Goal: Task Accomplishment & Management: Complete application form

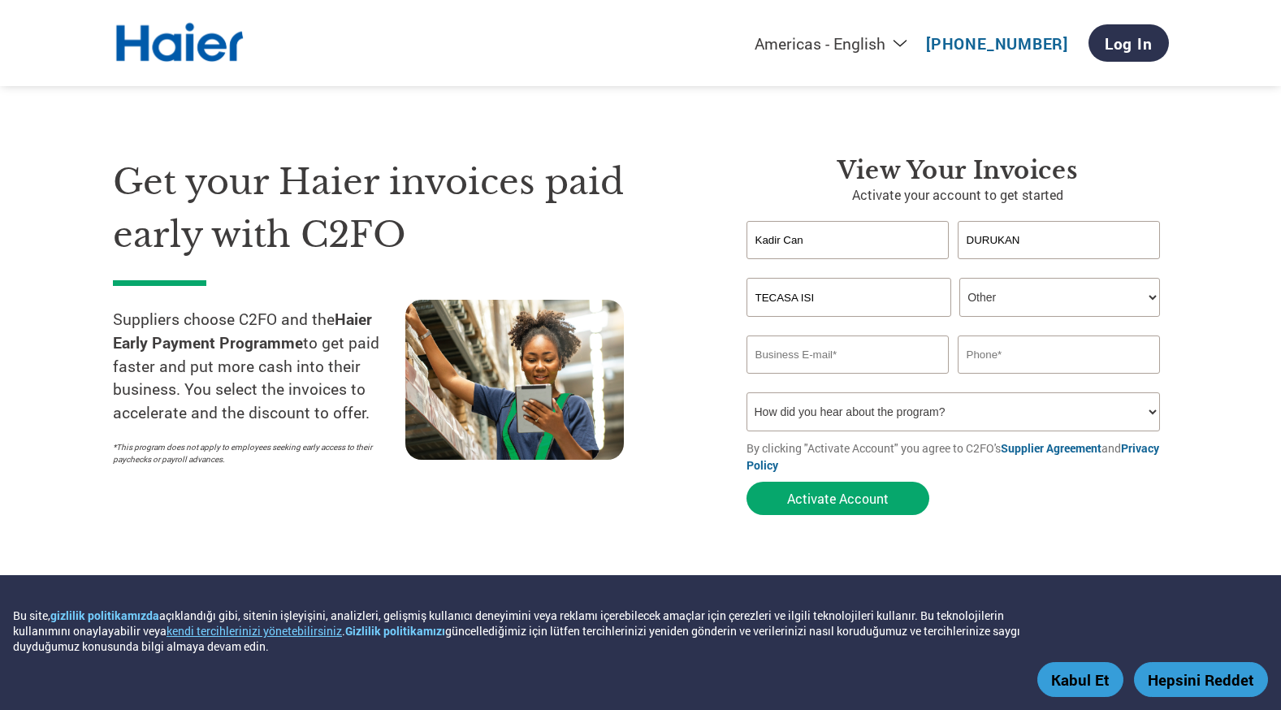
select select "en-[GEOGRAPHIC_DATA]"
select select "OTHER"
click at [876, 371] on input "email" at bounding box center [847, 354] width 203 height 38
type input "[EMAIL_ADDRESS][DOMAIN_NAME]"
click at [981, 358] on input "text" at bounding box center [1059, 354] width 203 height 38
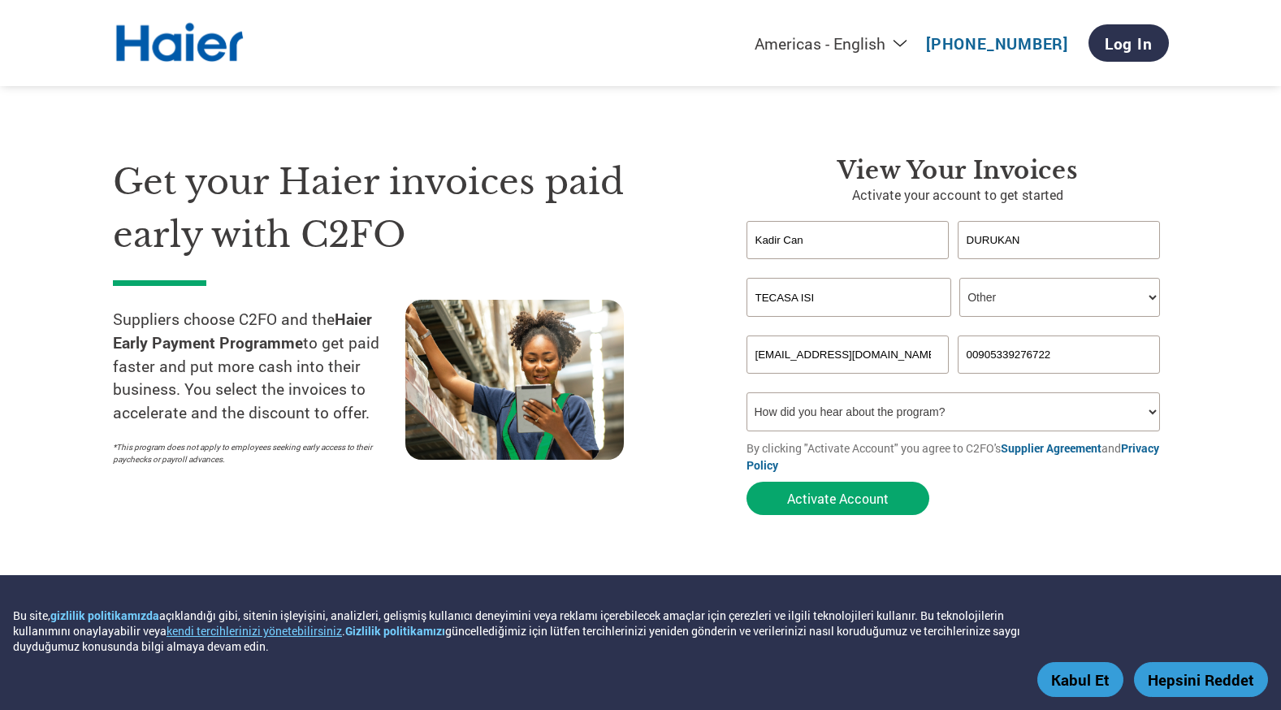
type input "00905339276722"
click at [962, 415] on select "How did you hear about the program? Received a letter Email Social Media Online…" at bounding box center [953, 411] width 414 height 39
select select "Other"
click at [746, 395] on select "How did you hear about the program? Received a letter Email Social Media Online…" at bounding box center [953, 411] width 414 height 39
drag, startPoint x: 851, startPoint y: 504, endPoint x: 1103, endPoint y: 414, distance: 267.5
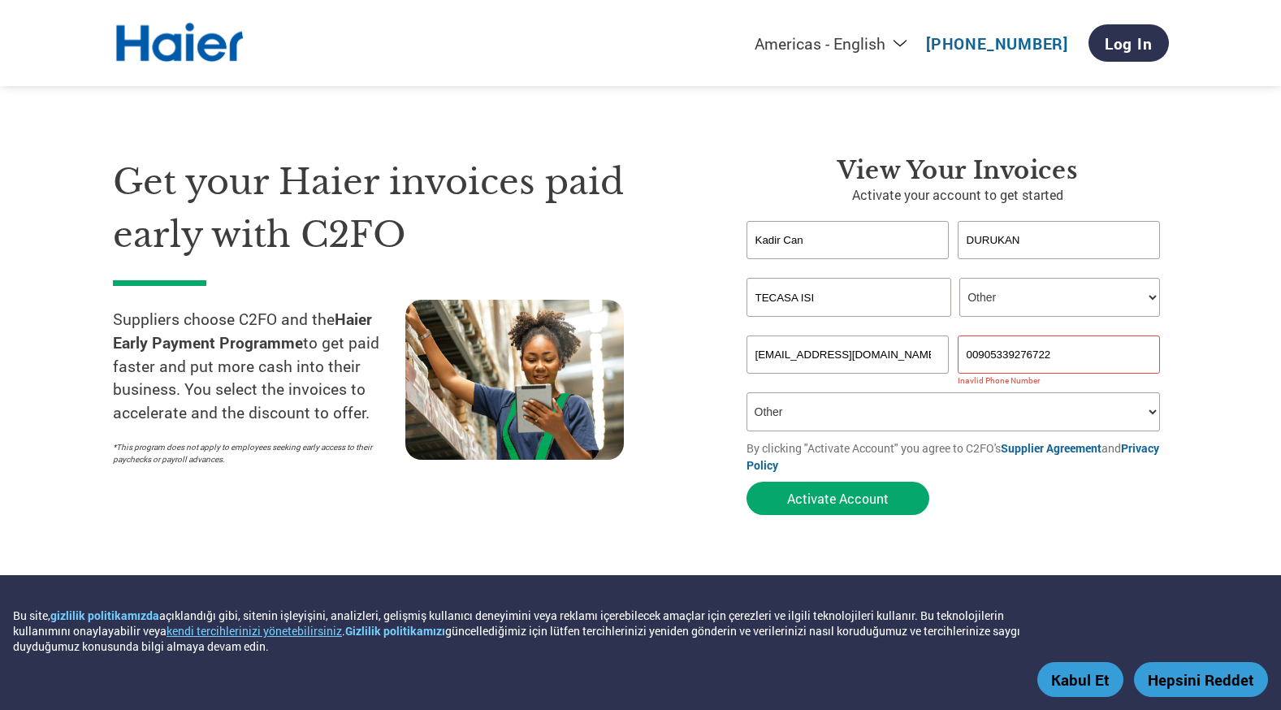
click at [1103, 414] on form "Kadir Can [PERSON_NAME] Invalid first name or first name is too long Invalid la…" at bounding box center [957, 372] width 422 height 302
click at [977, 354] on input "00905339276722" at bounding box center [1059, 354] width 203 height 38
type input "05339276722"
click at [872, 504] on button "Activate Account" at bounding box center [837, 498] width 183 height 33
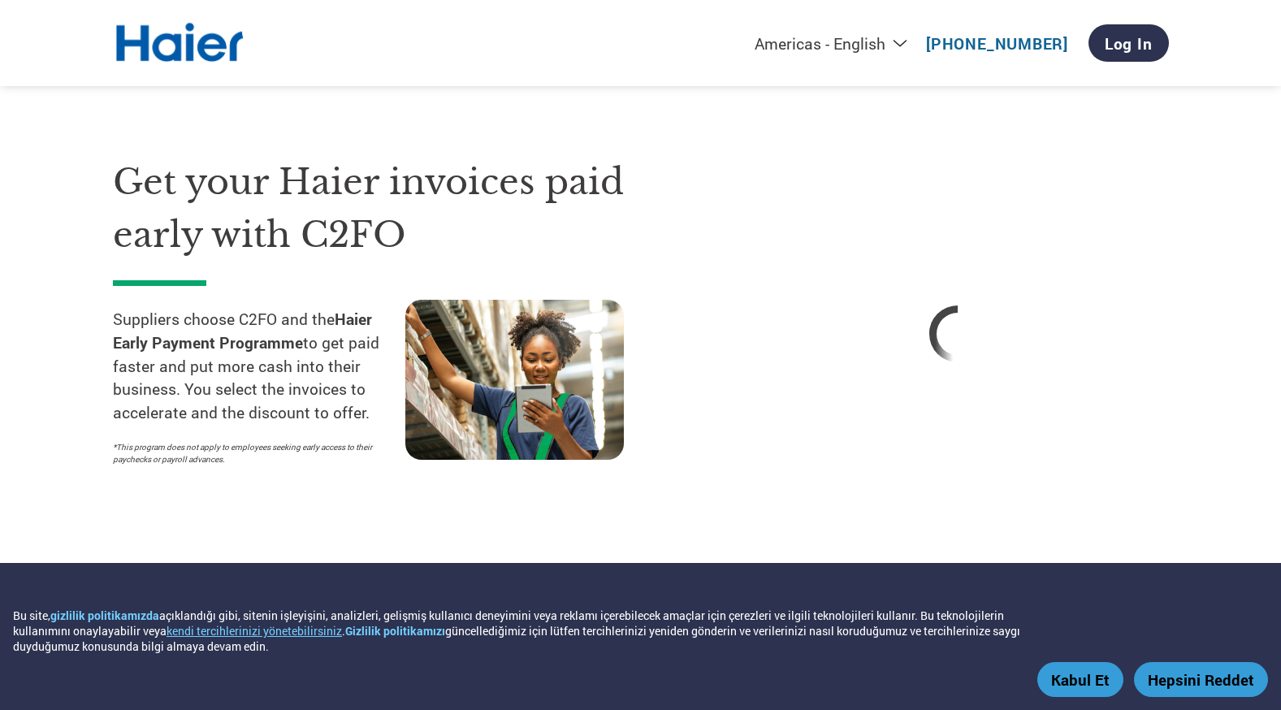
click at [1099, 684] on button "Kabul Et" at bounding box center [1080, 679] width 86 height 35
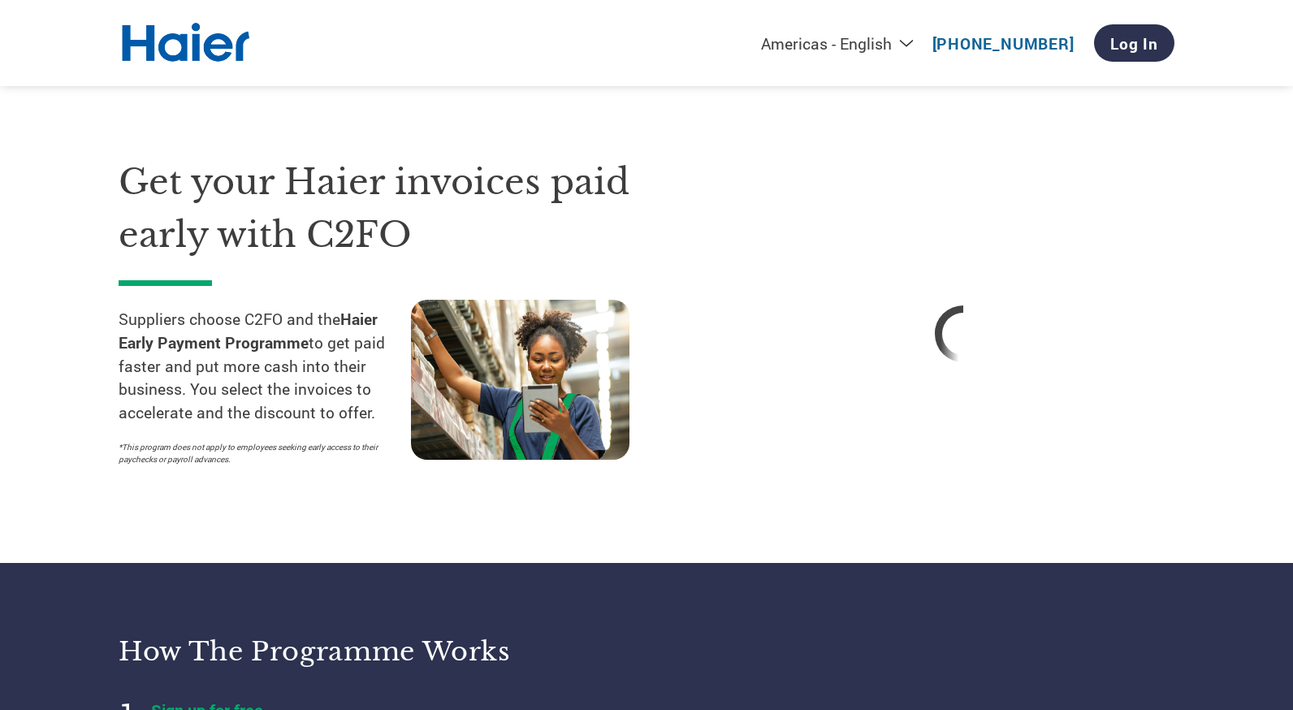
select select "en-[GEOGRAPHIC_DATA]"
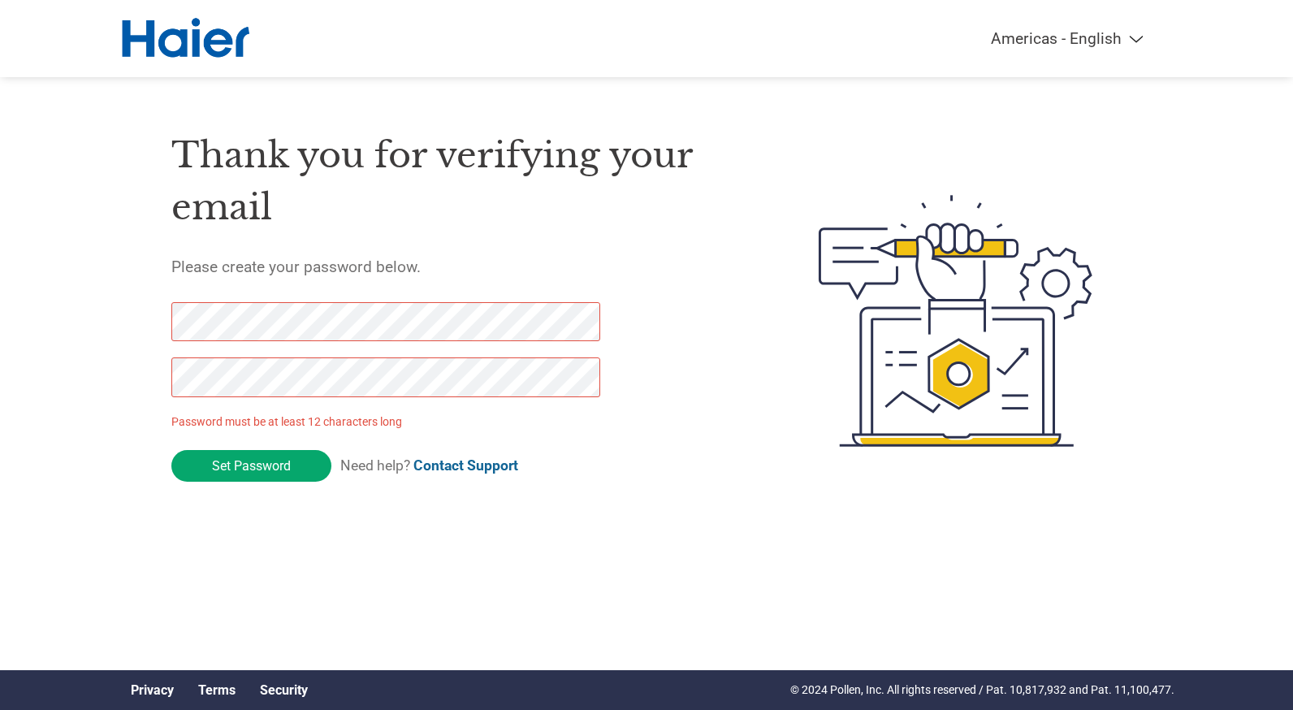
click at [452, 257] on h5 "Please create your password below." at bounding box center [456, 266] width 570 height 19
click at [533, 67] on div "Americas - English Américas - Español Américas - Português Amériques - Français…" at bounding box center [646, 38] width 1080 height 77
click at [112, 309] on div "Americas - English Américas - Español Américas - Português Amériques - Français…" at bounding box center [646, 256] width 1293 height 512
click at [263, 461] on input "Set Password" at bounding box center [251, 466] width 160 height 32
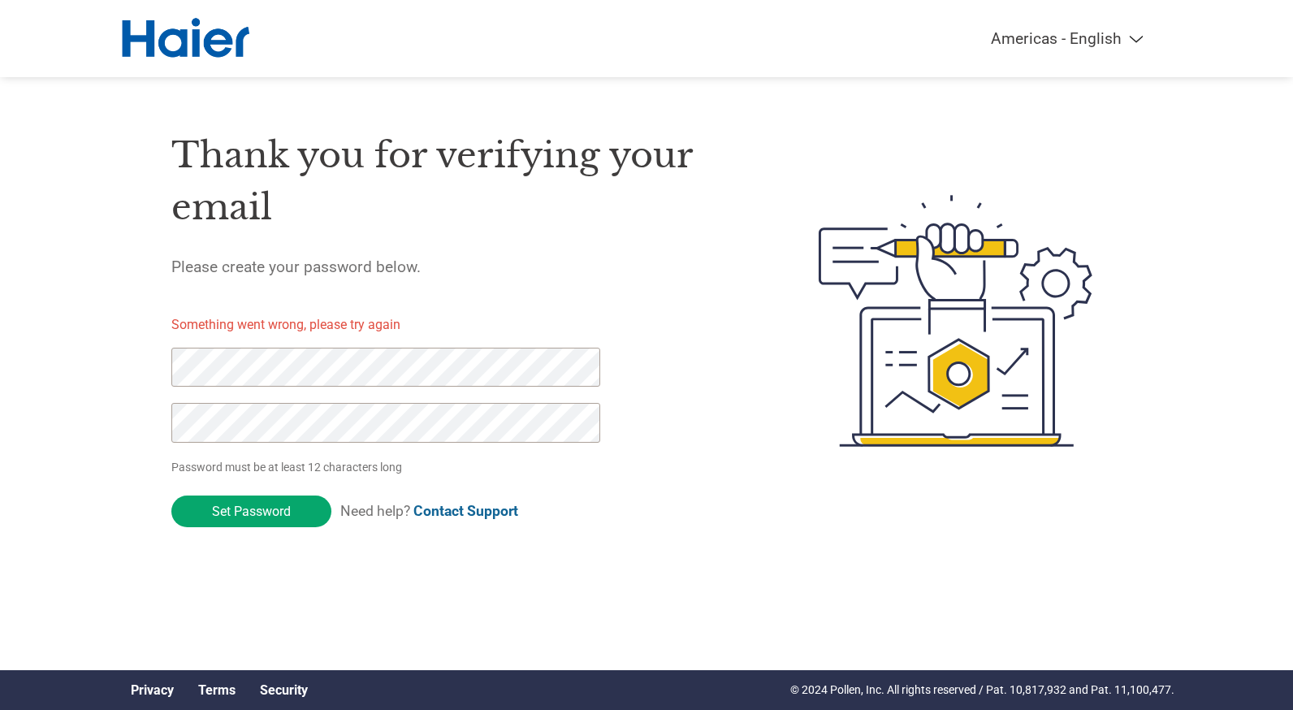
click at [152, 376] on div "Thank you for verifying your email Please create your password below. Something…" at bounding box center [647, 321] width 1056 height 431
click at [118, 364] on div "Americas - English Américas - Español Américas - Português Amériques - Français…" at bounding box center [646, 256] width 1293 height 512
click at [104, 409] on div "Americas - English Américas - Español Américas - Português Amériques - Français…" at bounding box center [646, 256] width 1293 height 512
click at [189, 510] on input "Set Password" at bounding box center [251, 511] width 160 height 32
click at [662, 478] on div "Thank you for verifying your email Please create your password below. Something…" at bounding box center [456, 321] width 570 height 431
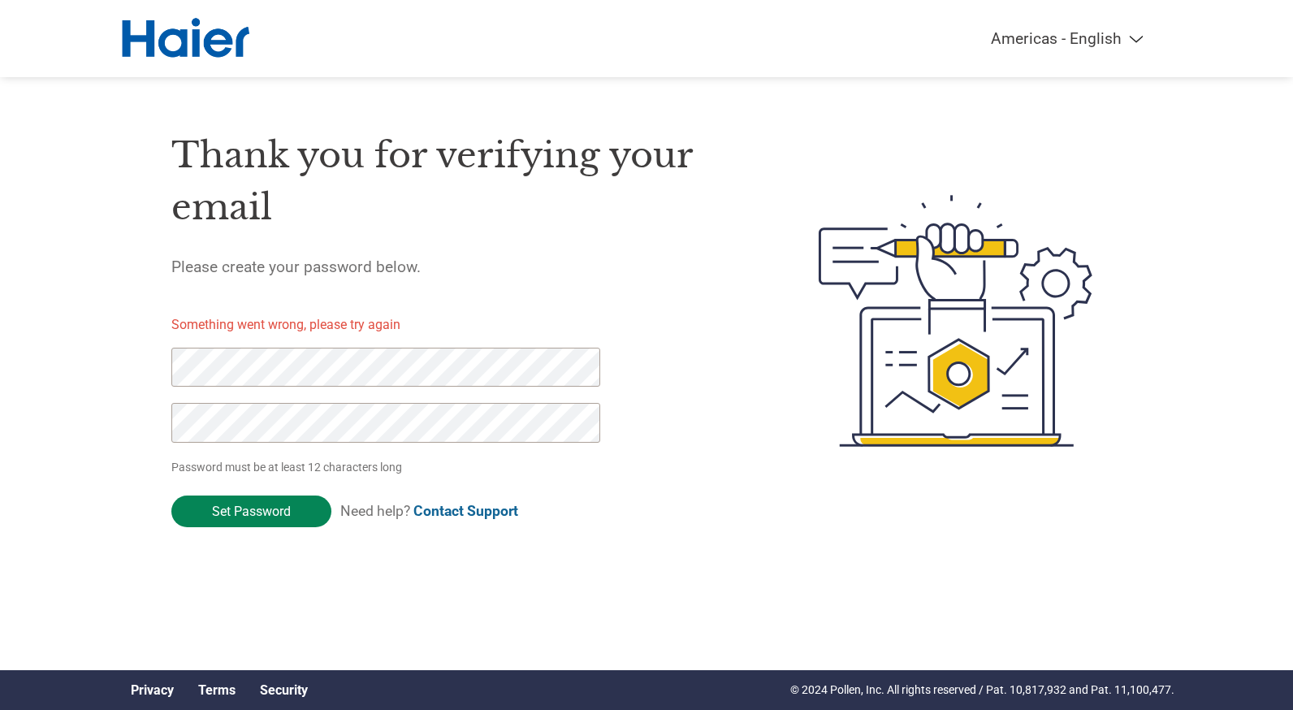
click at [222, 507] on input "Set Password" at bounding box center [251, 511] width 160 height 32
click at [1100, 32] on select "Americas - English Américas - Español Américas - Português Amériques - Français…" at bounding box center [965, 38] width 377 height 19
click at [687, 54] on div "Americas - English Américas - Español Américas - Português Amériques - Français…" at bounding box center [646, 38] width 1080 height 77
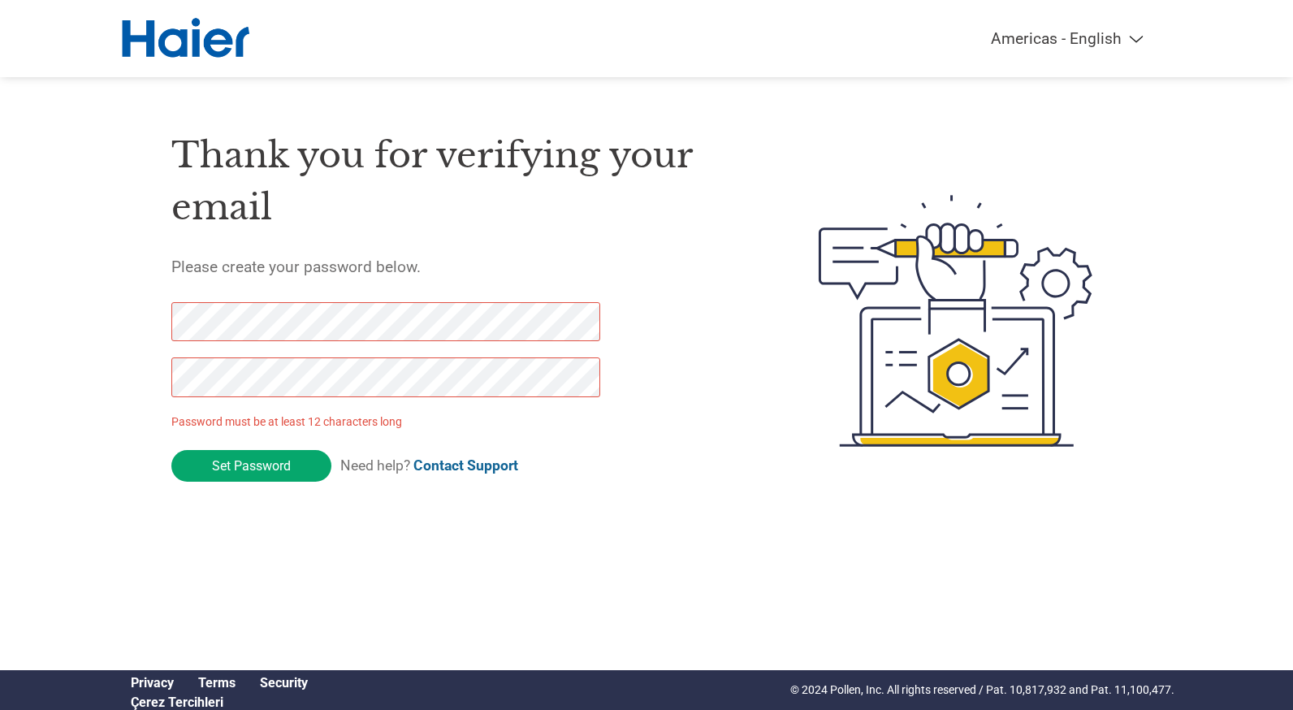
click at [151, 317] on div "Thank you for verifying your email Please create your password below. Password …" at bounding box center [647, 321] width 1056 height 431
click at [111, 368] on div "Americas - English Américas - Español [GEOGRAPHIC_DATA] - Português Amériques -…" at bounding box center [646, 256] width 1293 height 512
click at [637, 488] on div "Thank you for verifying your email Please create your password below. Password …" at bounding box center [456, 321] width 570 height 431
